Goal: Information Seeking & Learning: Learn about a topic

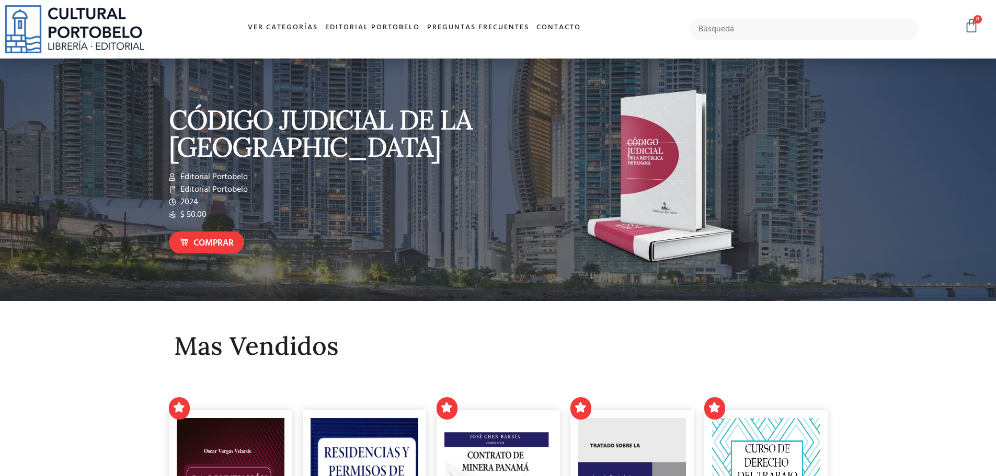
click at [276, 31] on link "Ver Categorías" at bounding box center [282, 28] width 77 height 22
click at [276, 31] on link "Ver Categorías" at bounding box center [283, 28] width 88 height 22
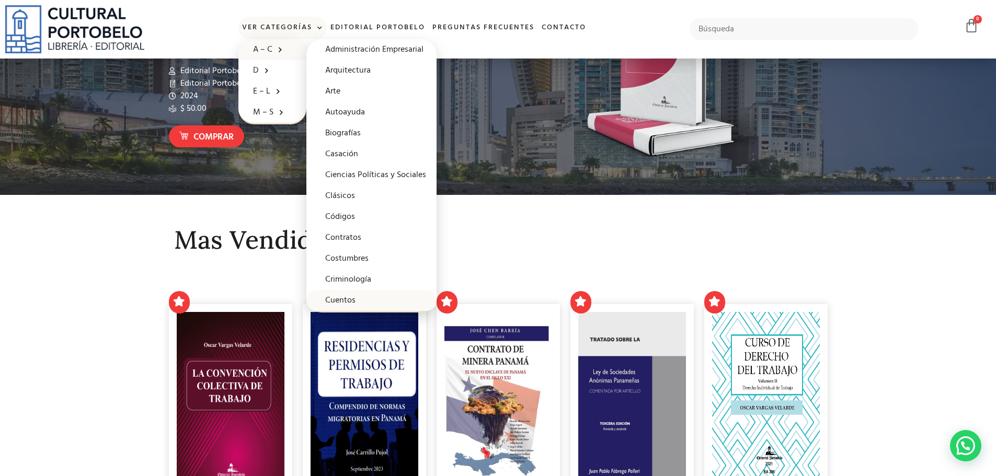
scroll to position [106, 0]
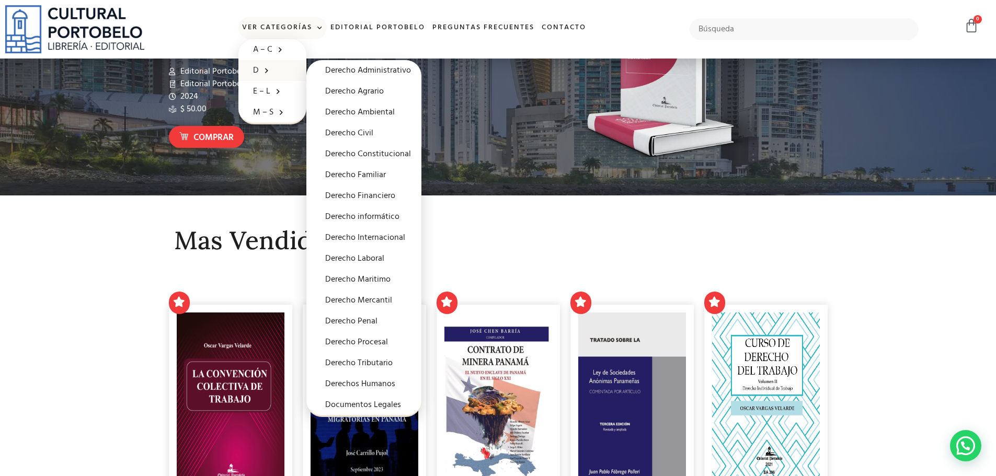
click at [265, 67] on span at bounding box center [264, 70] width 10 height 16
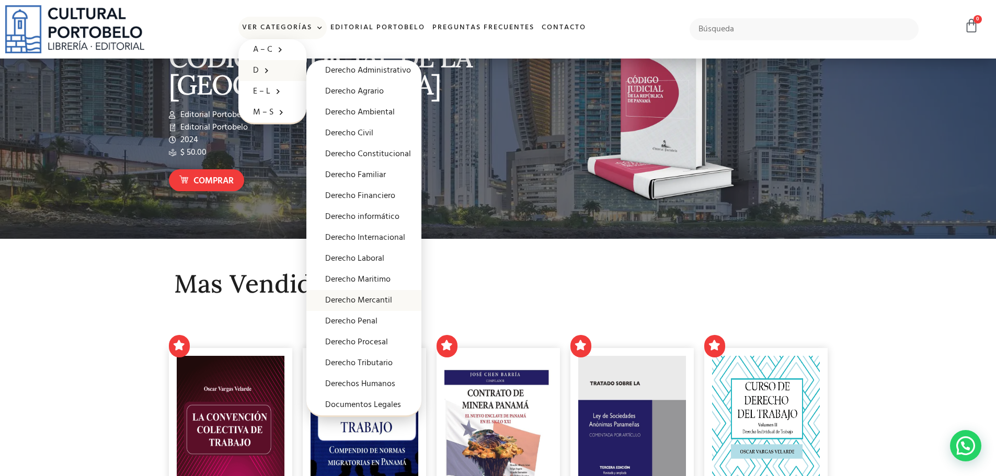
scroll to position [67, 0]
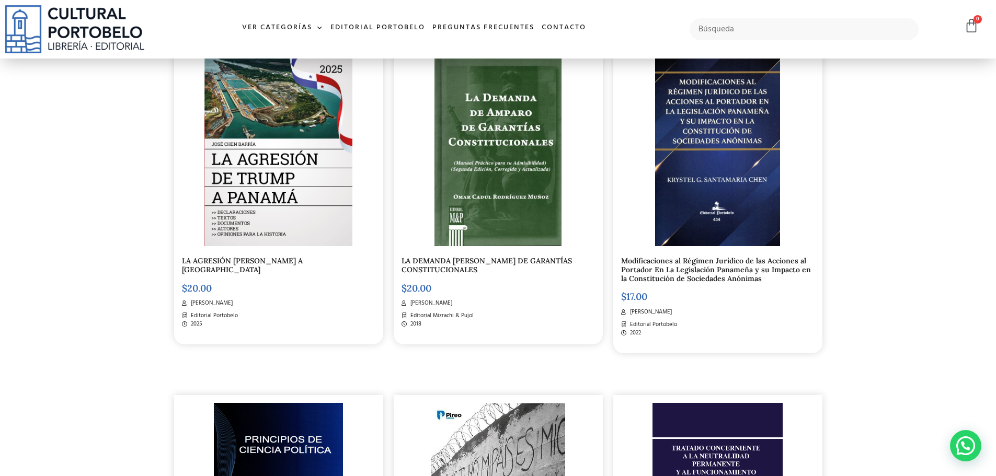
scroll to position [1289, 0]
click at [69, 323] on section "Descubre nuevos libros todos los días CÁPSULAS CONSTITUCIONALES $ 12.00 Miguel …" at bounding box center [498, 3] width 996 height 2233
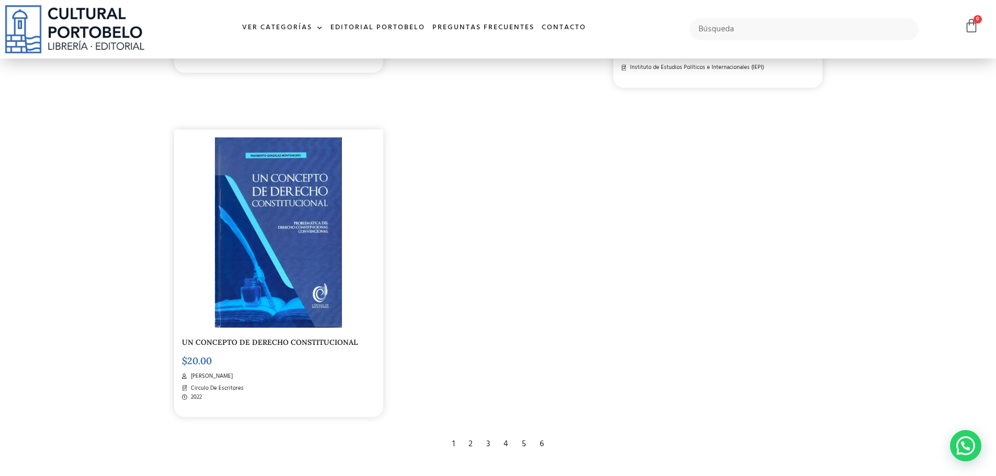
scroll to position [1899, 0]
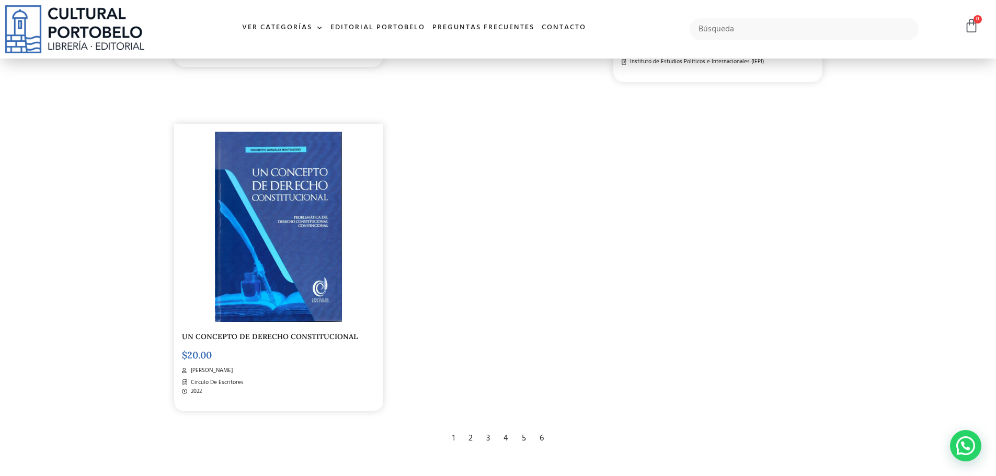
click at [472, 427] on div "2" at bounding box center [470, 438] width 15 height 23
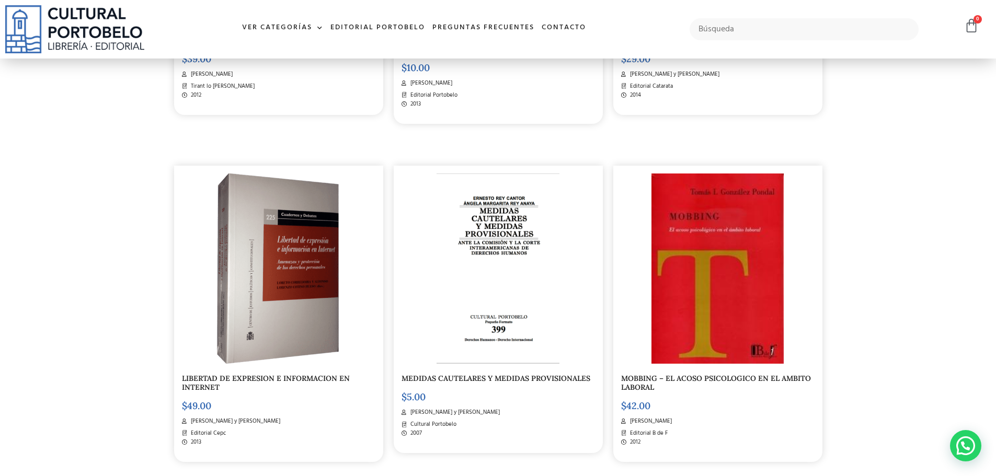
scroll to position [1731, 0]
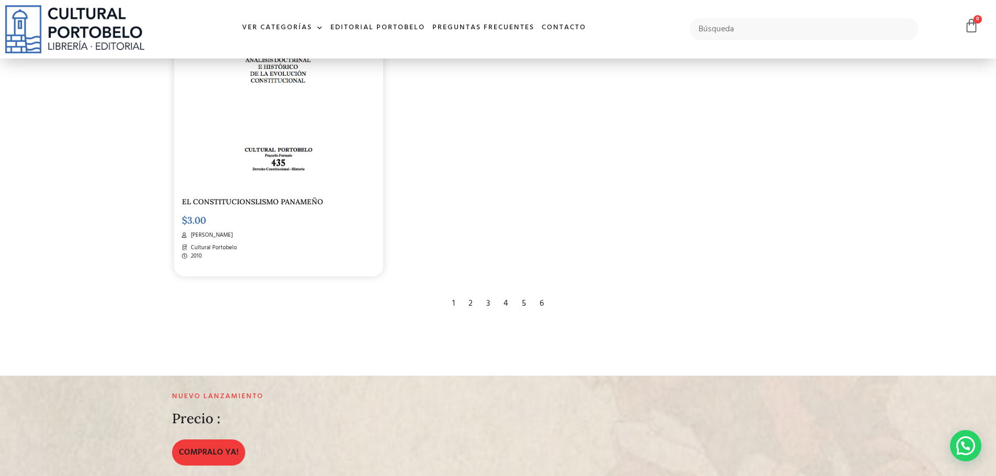
scroll to position [2032, 0]
click at [486, 302] on div "3" at bounding box center [488, 303] width 14 height 23
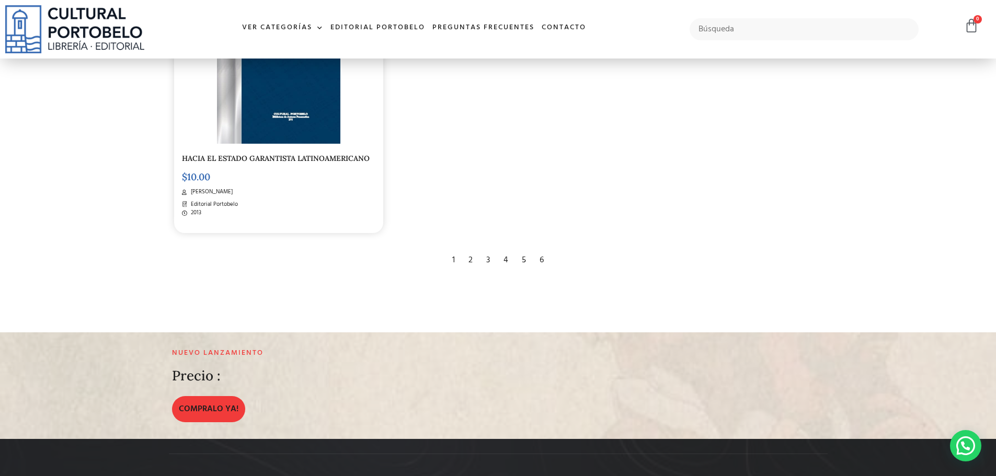
scroll to position [2118, 0]
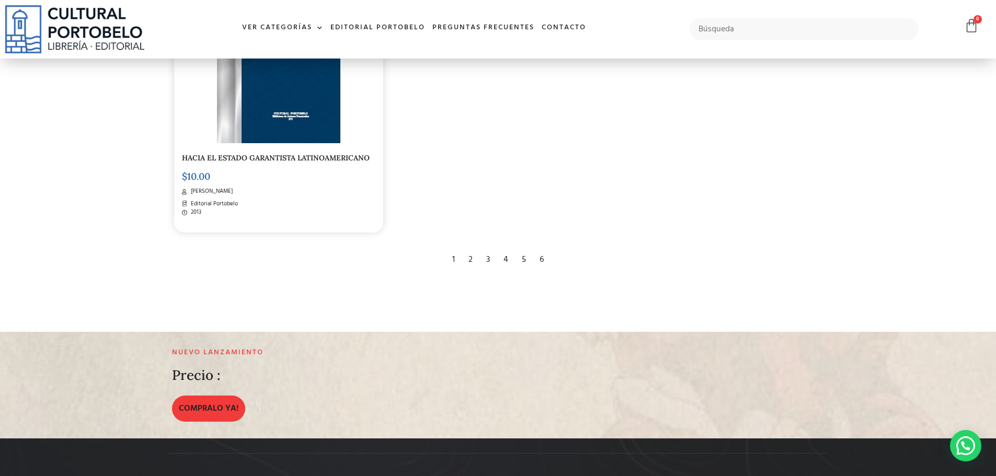
click at [543, 253] on div "6" at bounding box center [542, 259] width 15 height 23
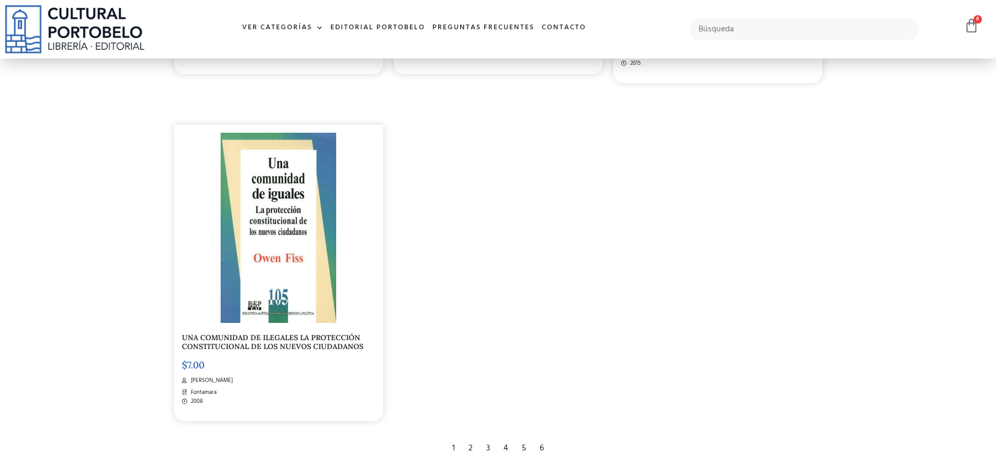
scroll to position [553, 0]
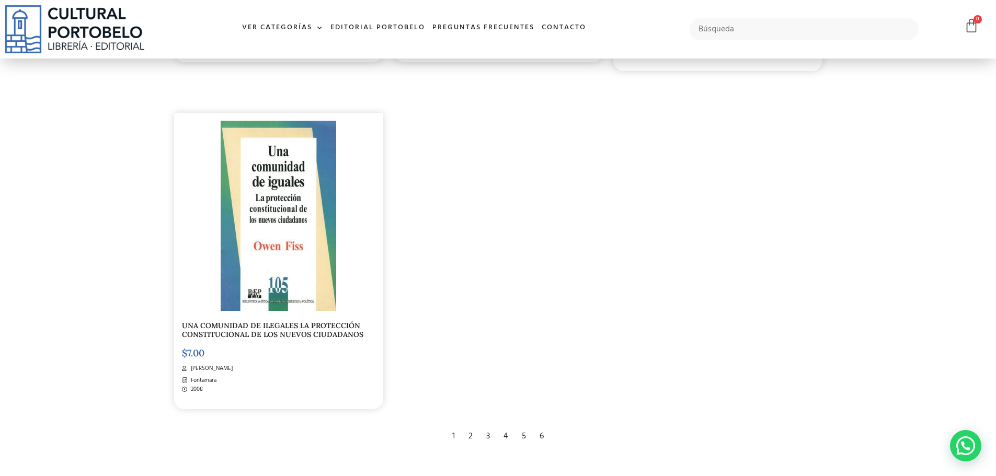
click at [527, 436] on div "5" at bounding box center [524, 436] width 15 height 23
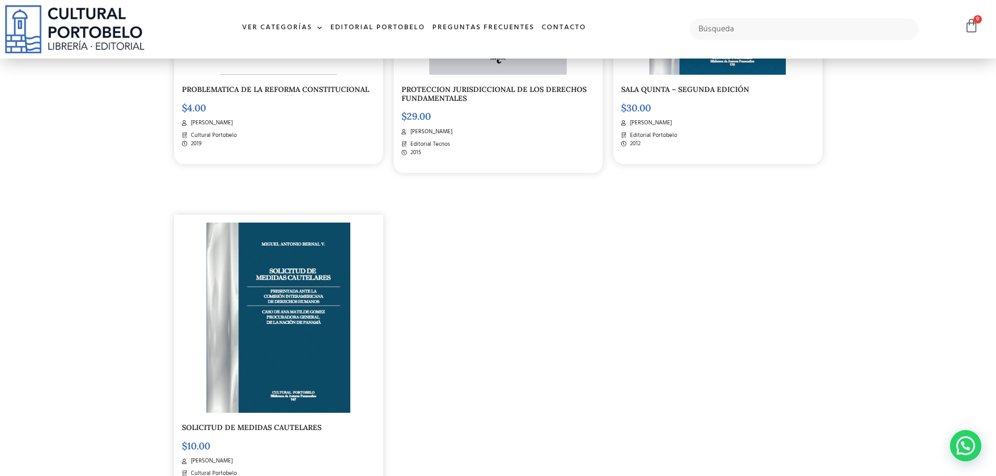
scroll to position [1823, 0]
